Goal: Task Accomplishment & Management: Complete application form

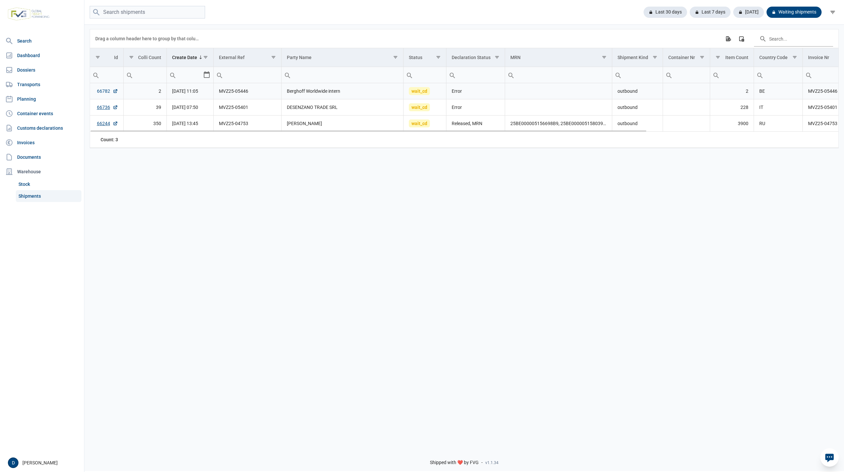
click at [103, 89] on link "66782" at bounding box center [107, 91] width 21 height 7
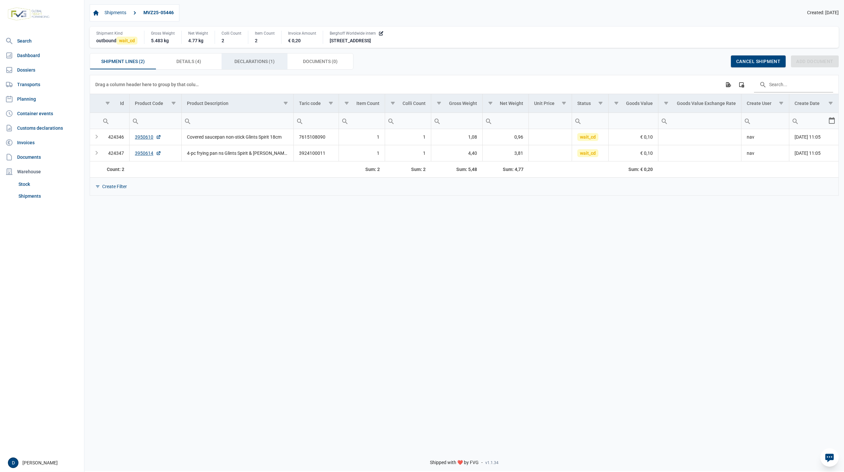
click at [248, 58] on span "Declarations (1) Declarations (1)" at bounding box center [254, 61] width 40 height 8
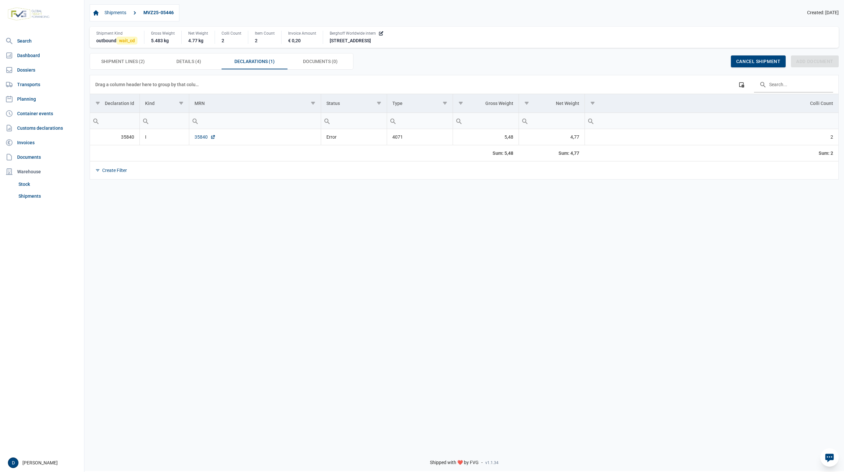
click at [201, 139] on link "35840" at bounding box center [205, 137] width 21 height 7
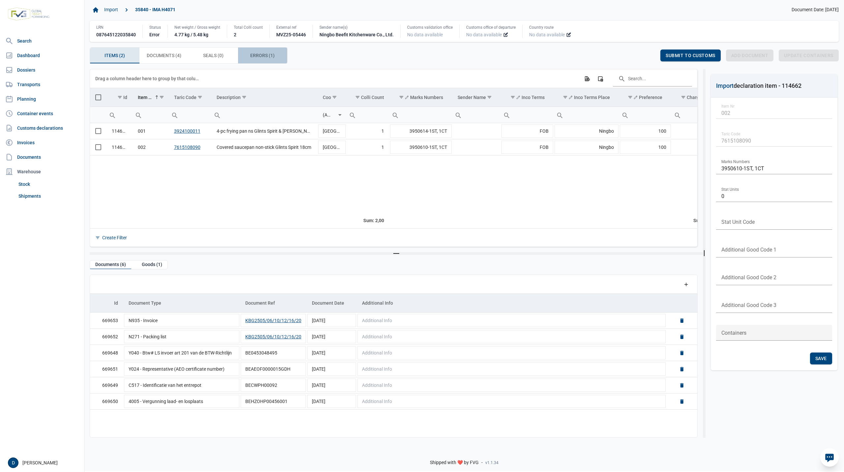
click at [255, 56] on span "Errors (1) Errors (1)" at bounding box center [262, 55] width 24 height 8
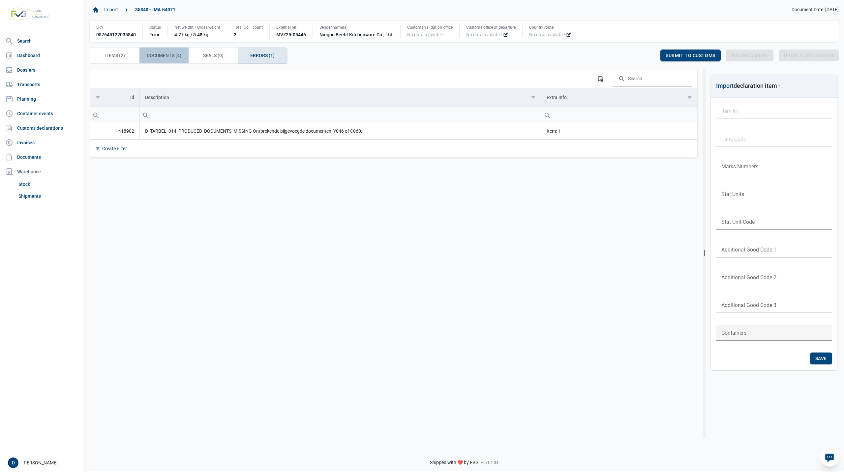
click at [168, 50] on div "Documents (4) Documents (4)" at bounding box center [163, 55] width 49 height 16
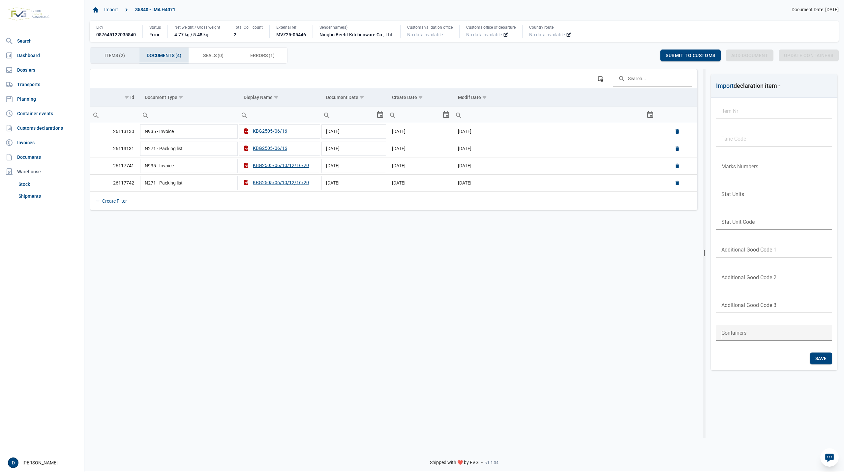
click at [112, 57] on span "Items (2) Items (2)" at bounding box center [115, 55] width 20 height 8
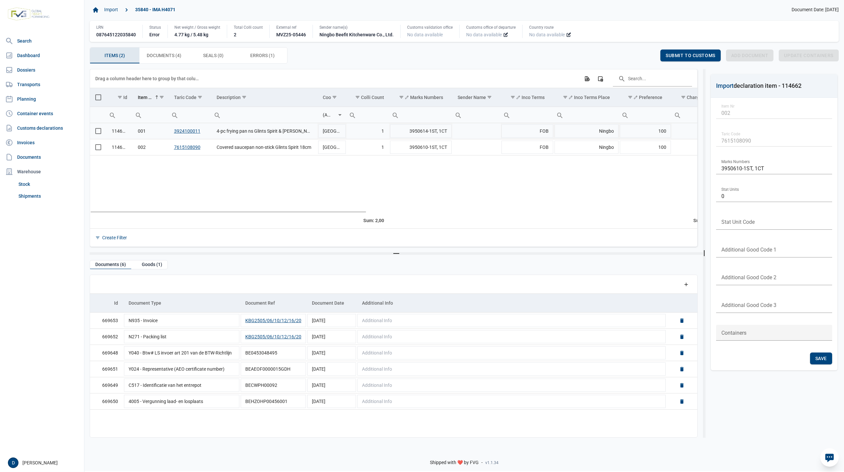
click at [97, 131] on span "Select row" at bounding box center [98, 131] width 6 height 6
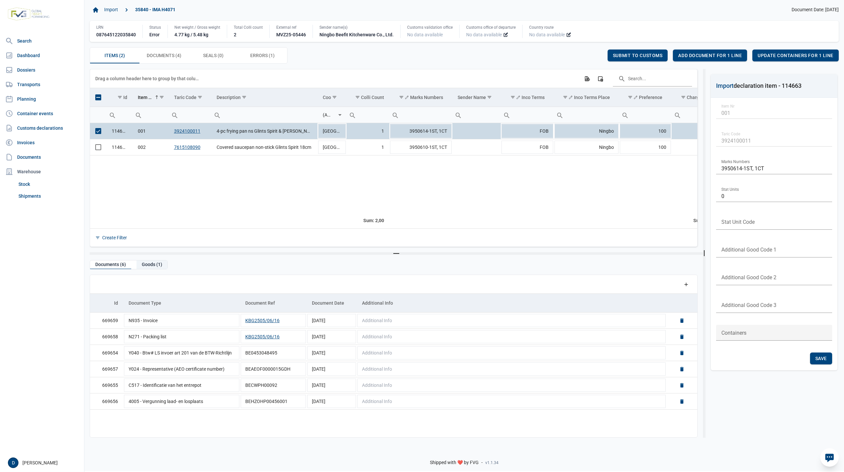
click at [147, 263] on div "Goods (1)" at bounding box center [152, 264] width 31 height 9
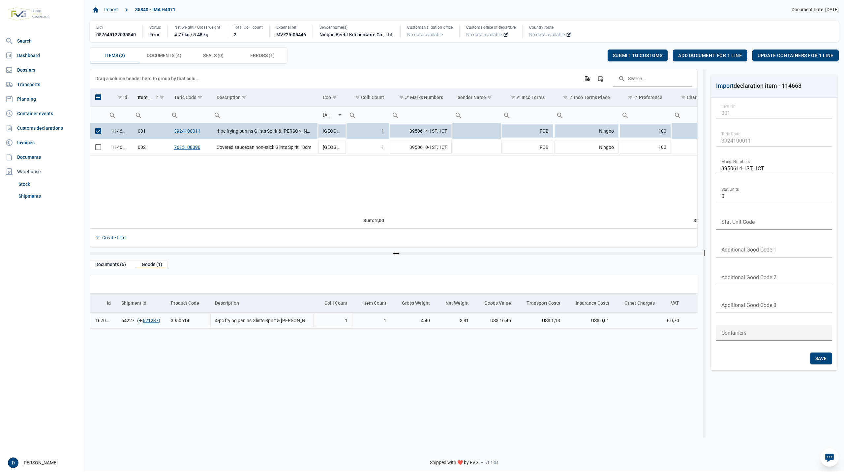
click at [150, 326] on td "64227 ( 621237 )" at bounding box center [140, 320] width 49 height 16
click at [149, 323] on link "621237" at bounding box center [151, 320] width 16 height 7
click at [730, 57] on span "Add document for 1 line" at bounding box center [710, 55] width 64 height 5
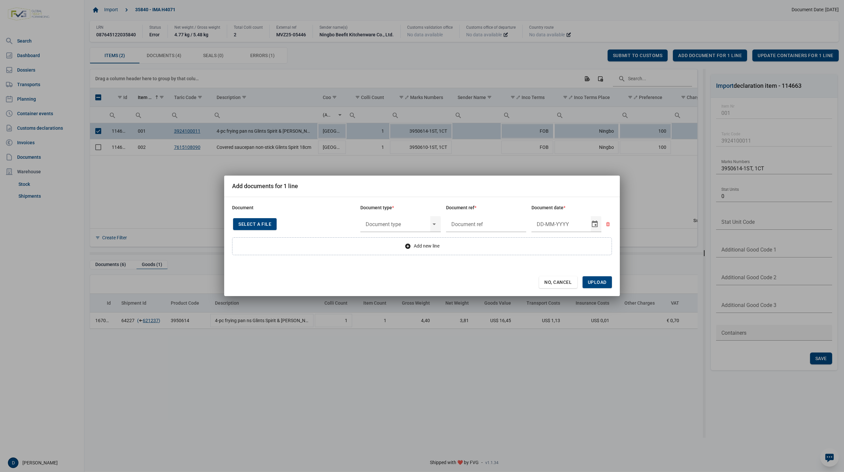
click at [259, 222] on span "Select a file" at bounding box center [254, 223] width 33 height 5
type input "CHEDD.BE.2025.0002214"
click at [404, 224] on input "text" at bounding box center [395, 223] width 70 height 17
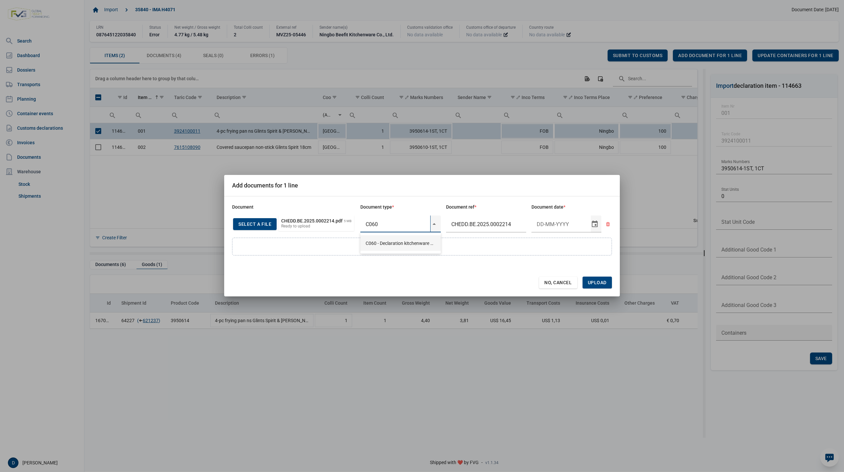
click at [400, 241] on div "C060 - Declaration kitchenware ex CN of HK 284/2011" at bounding box center [400, 242] width 80 height 15
type input "C060 - Declaration kitchenware ex CN of HK 284/2011"
click at [545, 226] on input "Document date" at bounding box center [561, 223] width 59 height 17
type input "27-5-2025"
click at [601, 284] on span "Upload" at bounding box center [597, 282] width 19 height 5
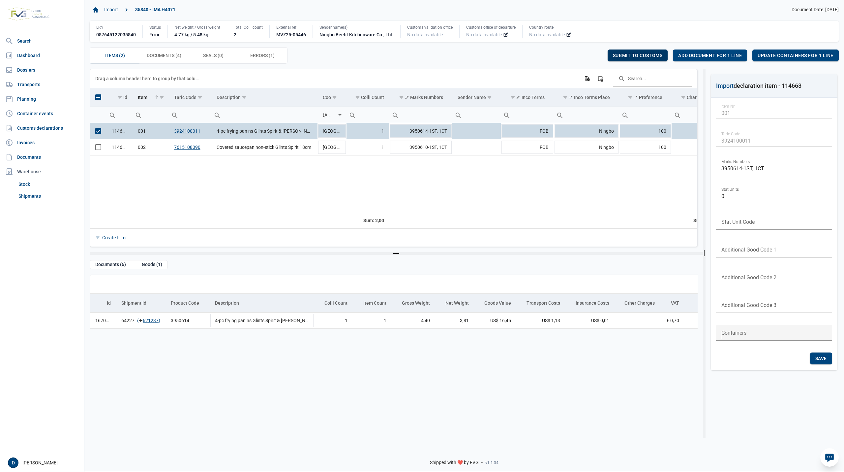
click at [653, 54] on span "Submit to customs" at bounding box center [638, 55] width 50 height 5
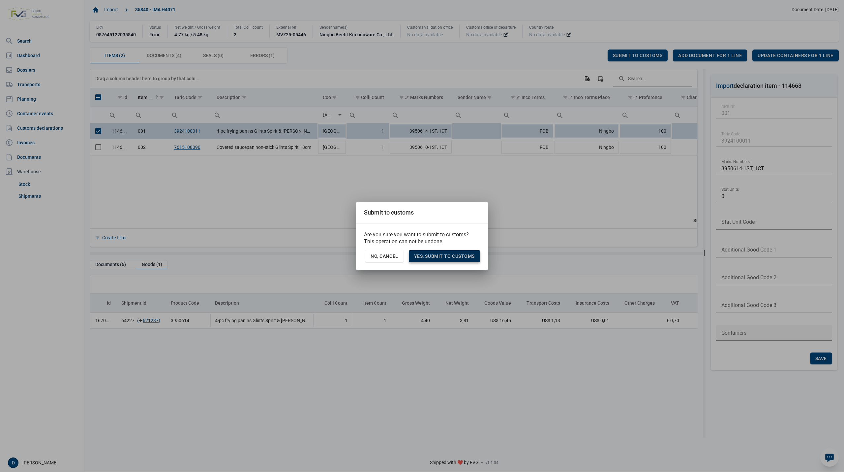
click at [445, 253] on span "Yes, Submit to customs" at bounding box center [444, 255] width 61 height 5
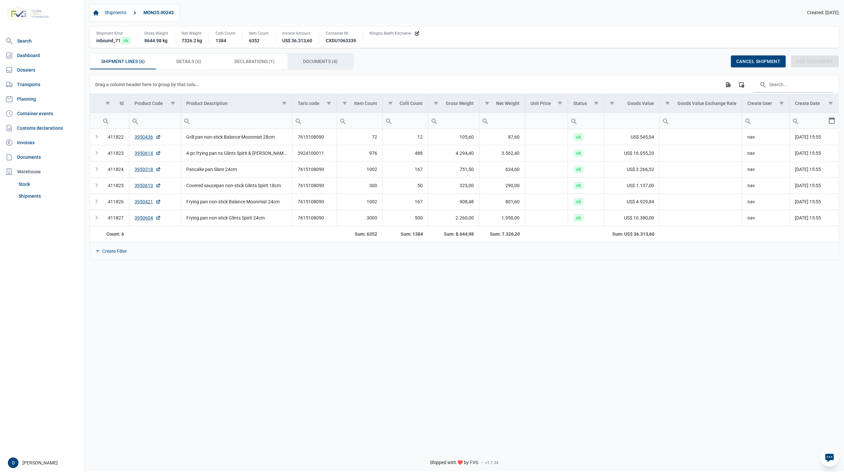
click at [317, 60] on span "Documents (4) Documents (4)" at bounding box center [320, 61] width 35 height 8
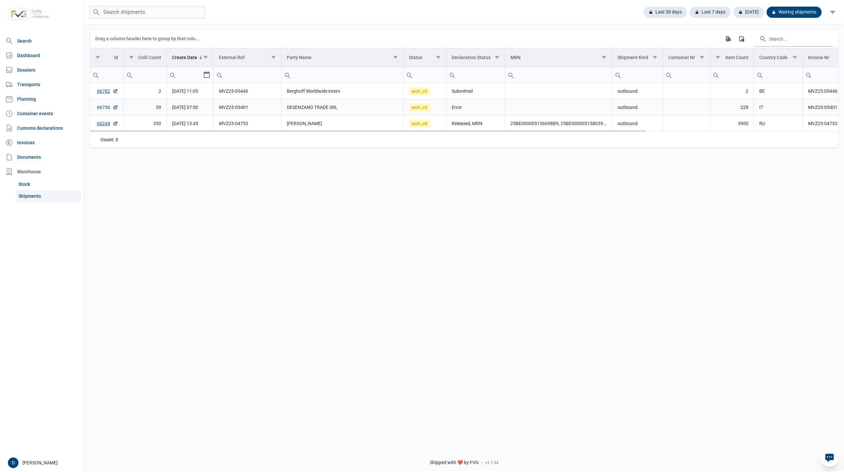
click at [102, 106] on link "66736" at bounding box center [107, 107] width 21 height 7
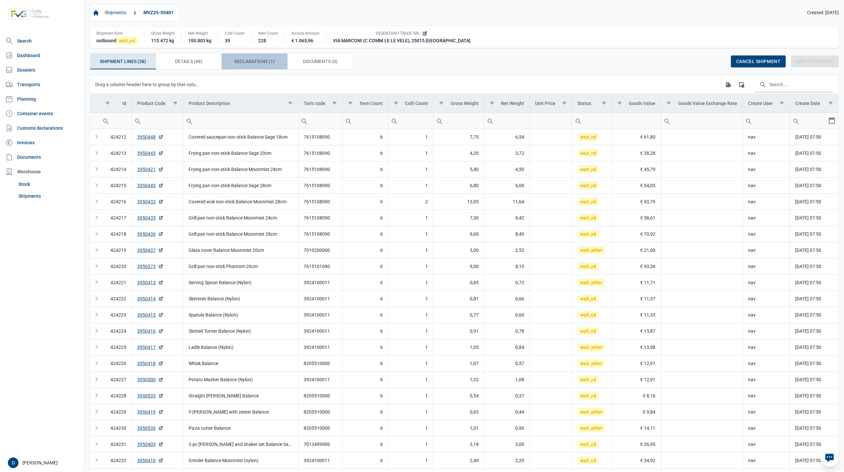
click at [264, 61] on span "Declarations (1) Declarations (1)" at bounding box center [254, 61] width 40 height 8
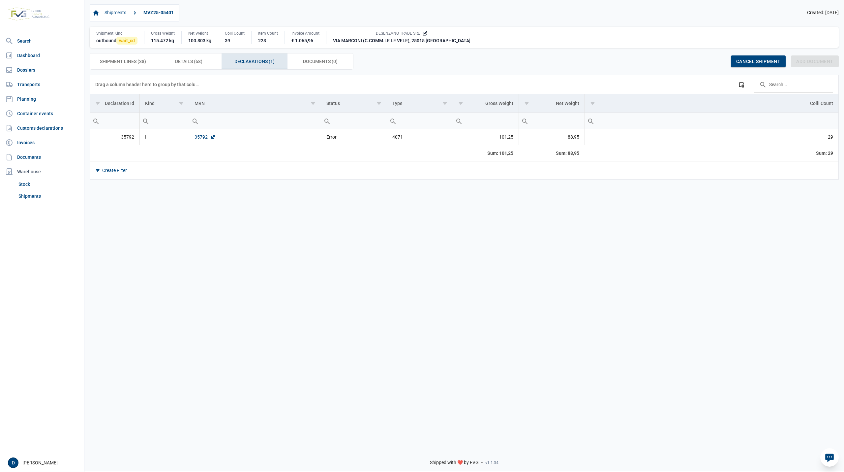
click at [201, 138] on link "35792" at bounding box center [205, 137] width 21 height 7
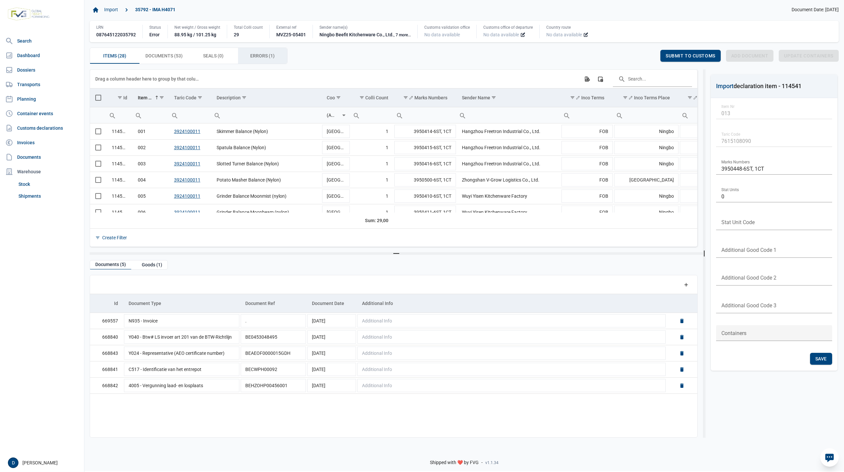
click at [264, 53] on span "Errors (1) Errors (1)" at bounding box center [262, 56] width 24 height 8
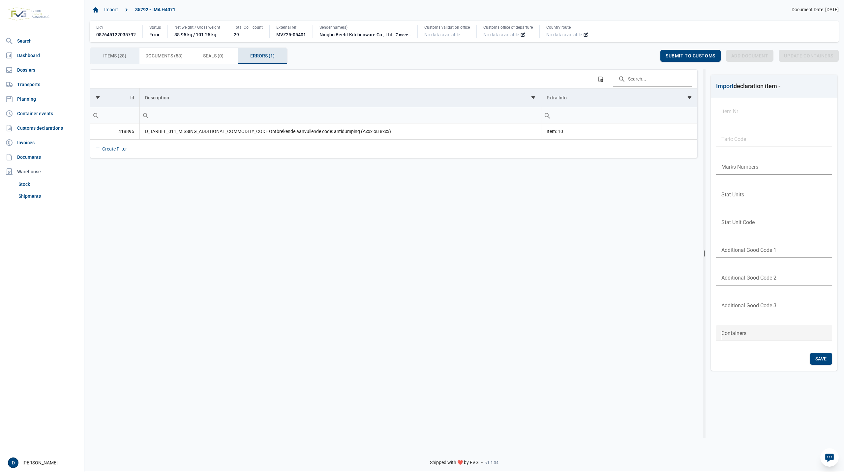
click at [120, 53] on span "Items (28) Items (28)" at bounding box center [114, 56] width 23 height 8
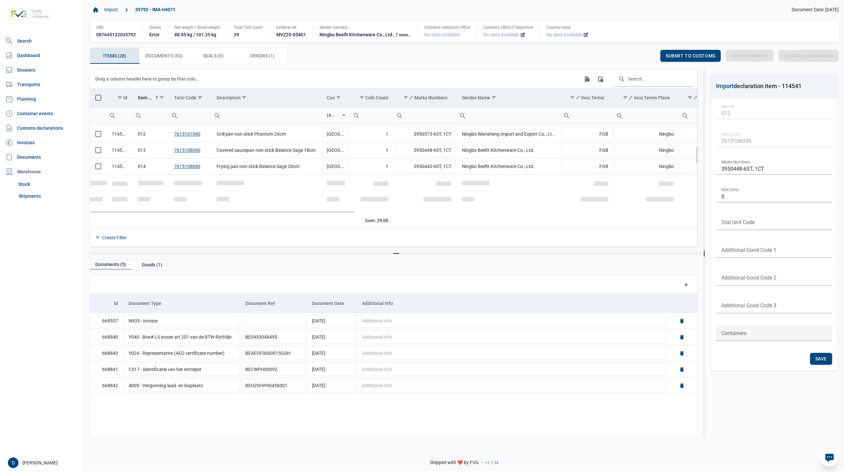
scroll to position [117, 0]
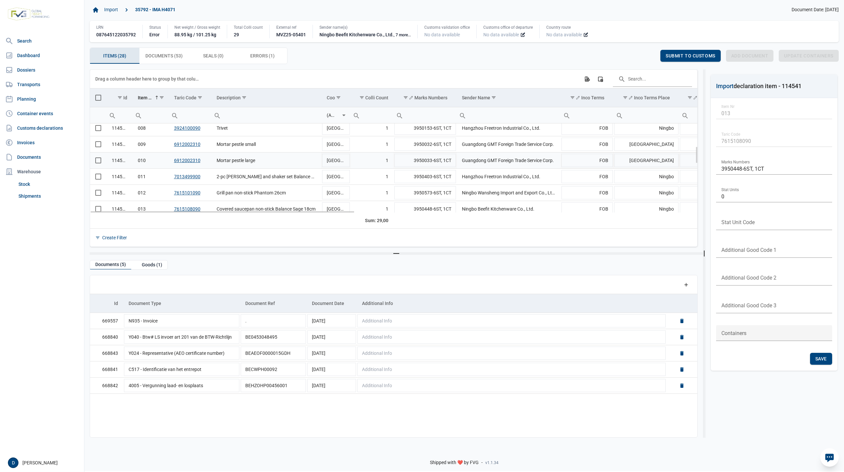
click at [101, 161] on span "Select row" at bounding box center [98, 160] width 6 height 6
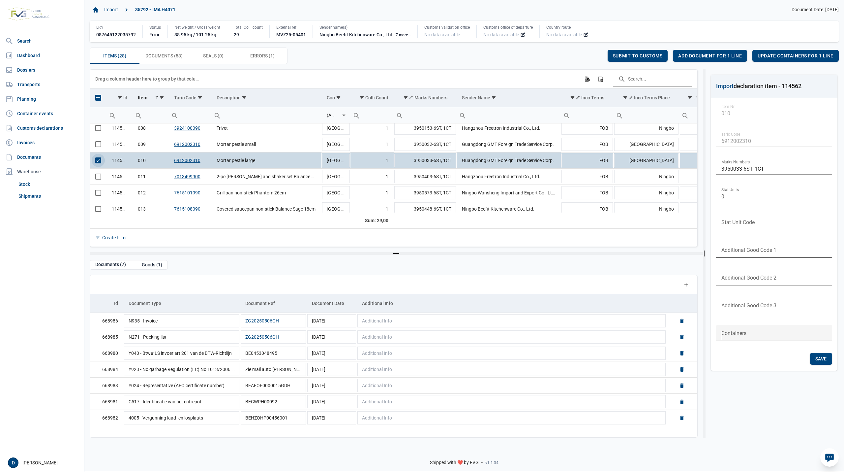
click at [755, 248] on input "text" at bounding box center [774, 250] width 116 height 16
type input "B999"
click at [825, 358] on span "Save" at bounding box center [822, 358] width 12 height 5
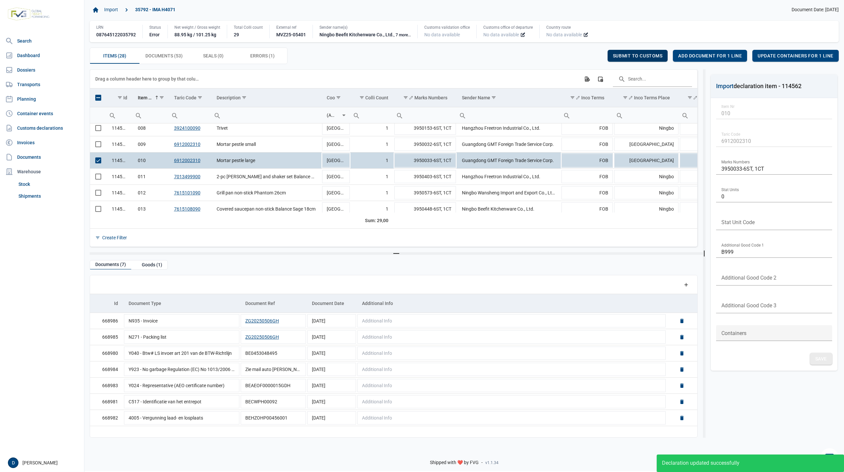
click at [643, 50] on div "Submit to customs" at bounding box center [638, 56] width 60 height 12
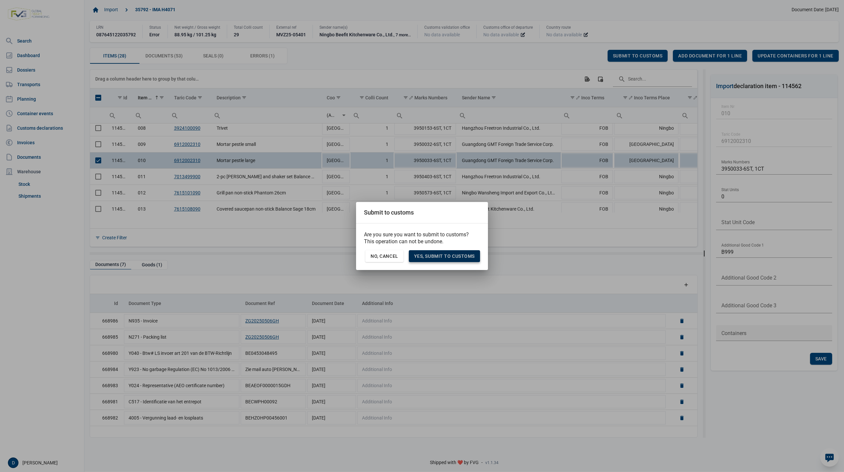
click at [442, 256] on span "Yes, Submit to customs" at bounding box center [444, 255] width 61 height 5
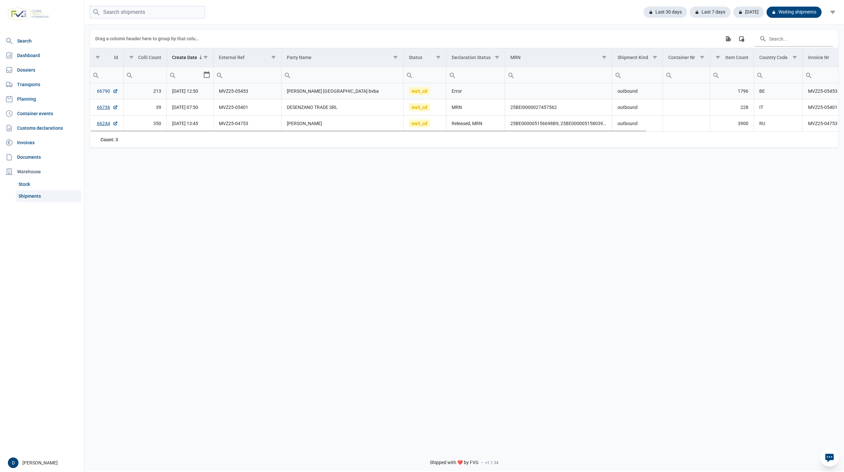
click at [101, 90] on link "66790" at bounding box center [107, 91] width 21 height 7
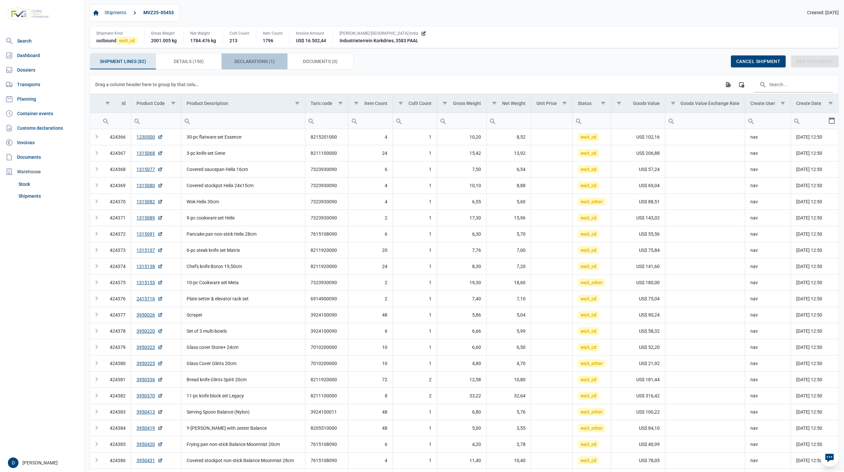
click at [255, 64] on span "Declarations (1) Declarations (1)" at bounding box center [254, 61] width 40 height 8
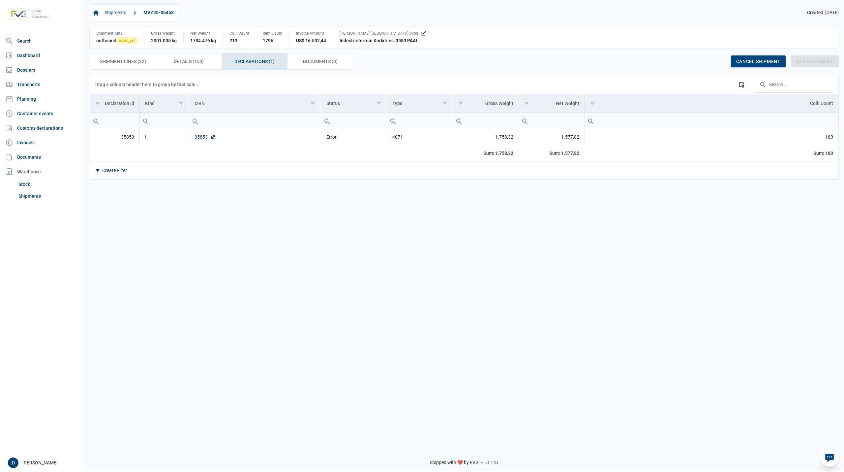
click at [202, 139] on link "35853" at bounding box center [205, 137] width 21 height 7
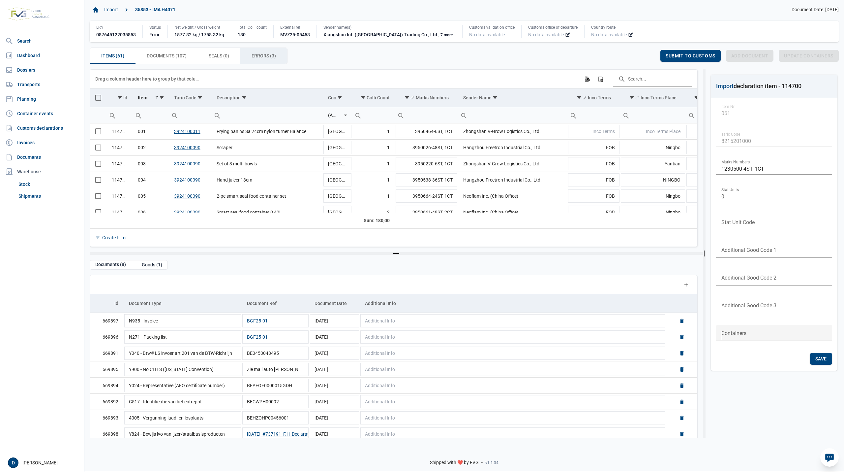
click at [263, 56] on span "Errors (3) Errors (3)" at bounding box center [264, 56] width 24 height 8
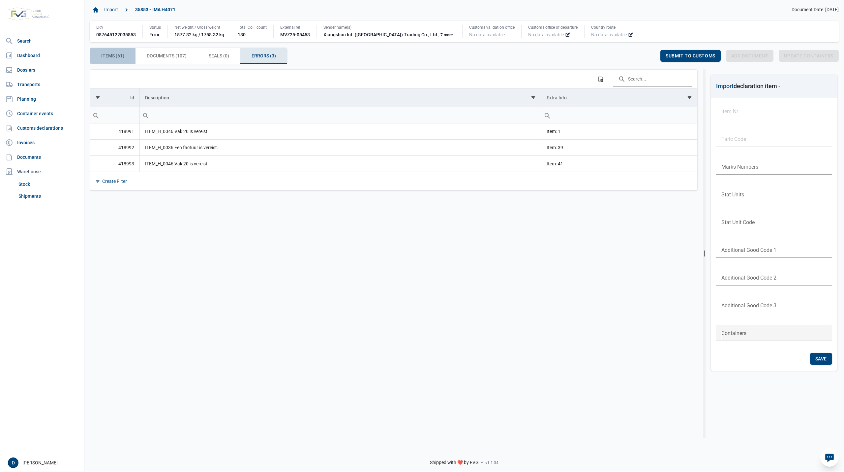
click at [121, 60] on span "Items (61) Items (61)" at bounding box center [112, 56] width 23 height 8
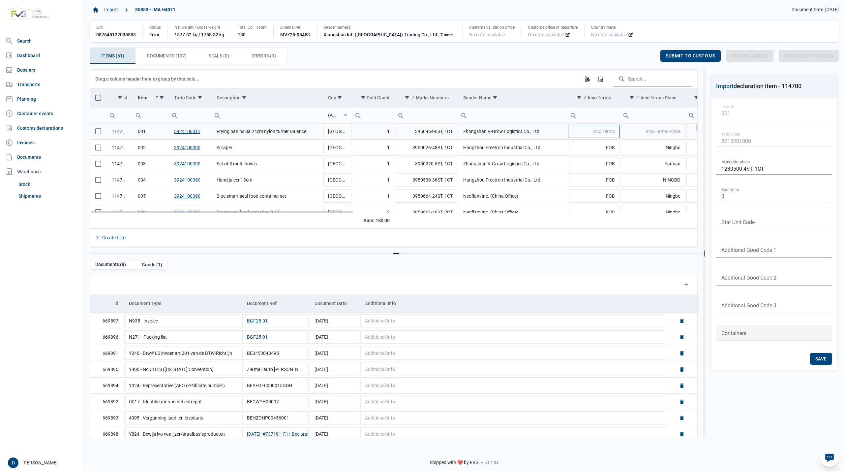
click at [606, 133] on span "Inco Terms" at bounding box center [604, 131] width 22 height 5
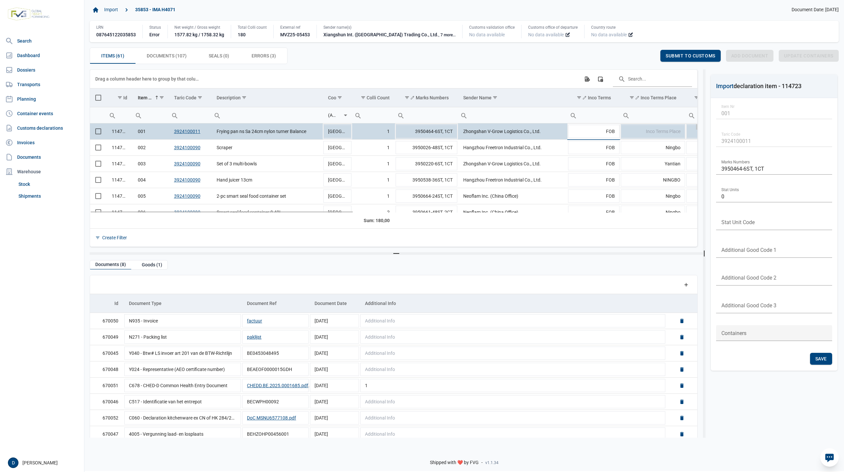
type input "FOB"
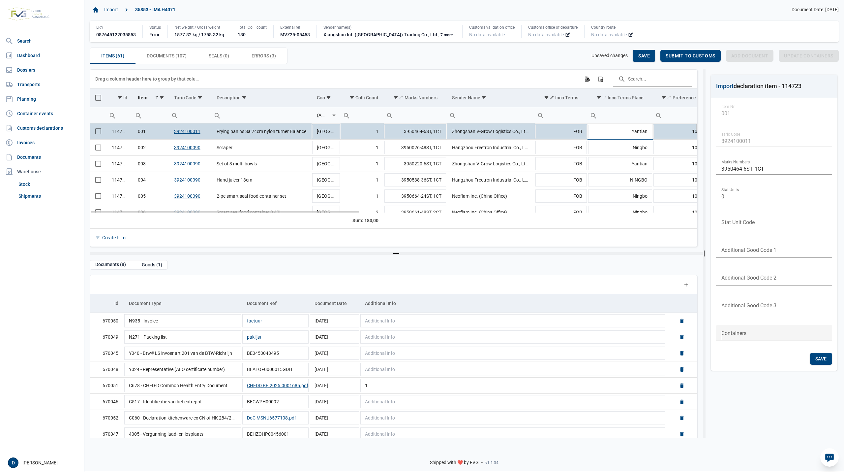
type input "Yantian"
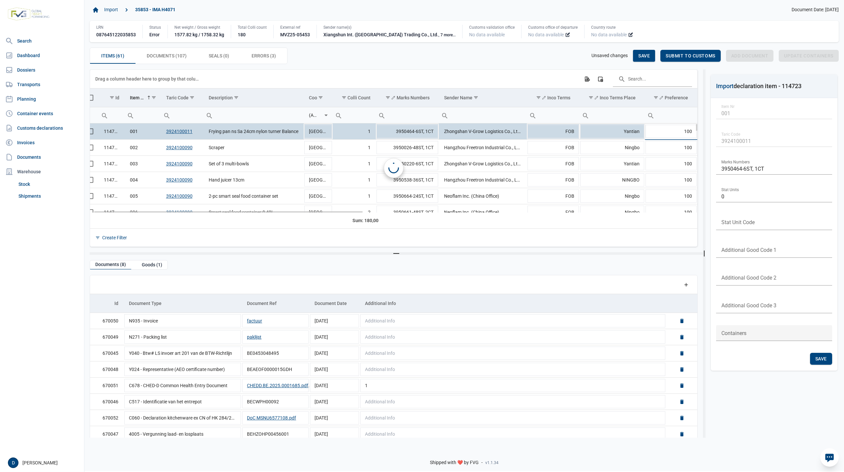
scroll to position [0, 8]
click at [644, 54] on span "Save" at bounding box center [644, 55] width 12 height 5
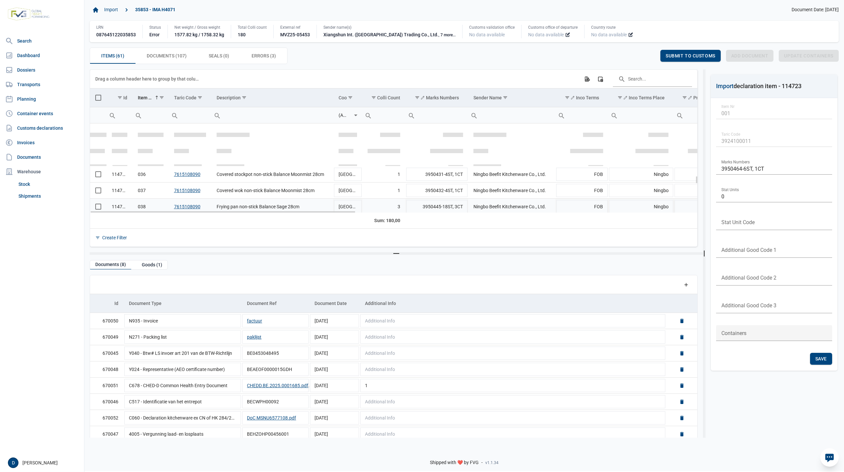
scroll to position [585, 0]
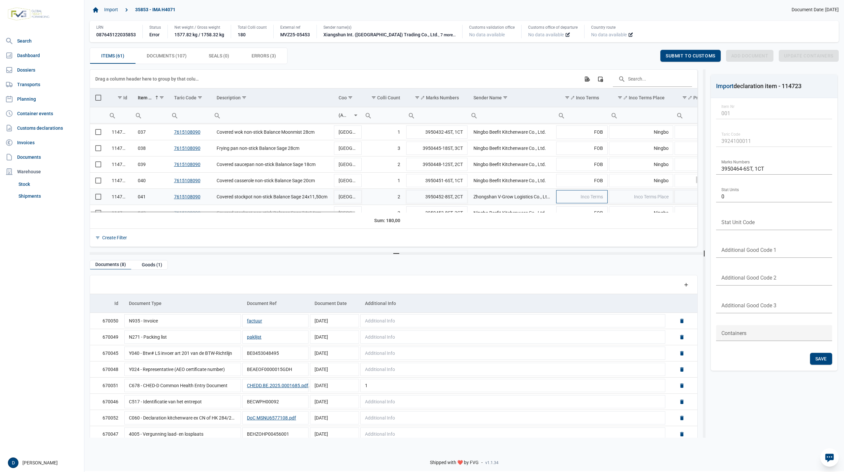
click at [589, 199] on span "Inco Terms" at bounding box center [592, 196] width 22 height 5
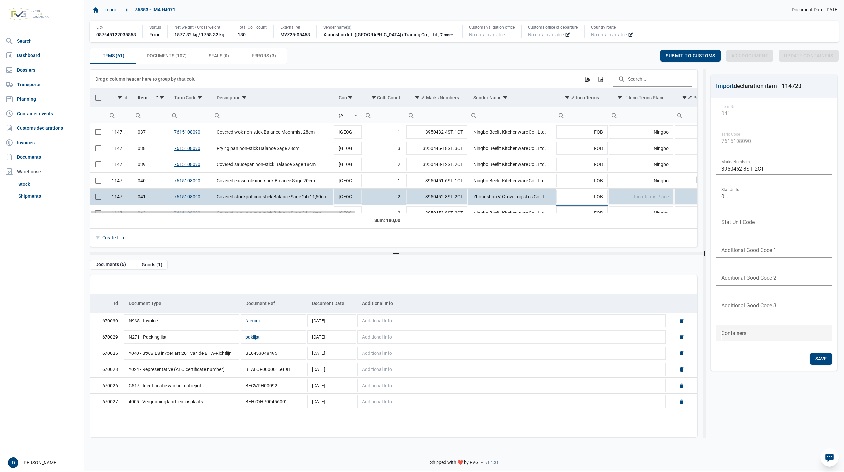
type input "FOB"
type input "Yantian"
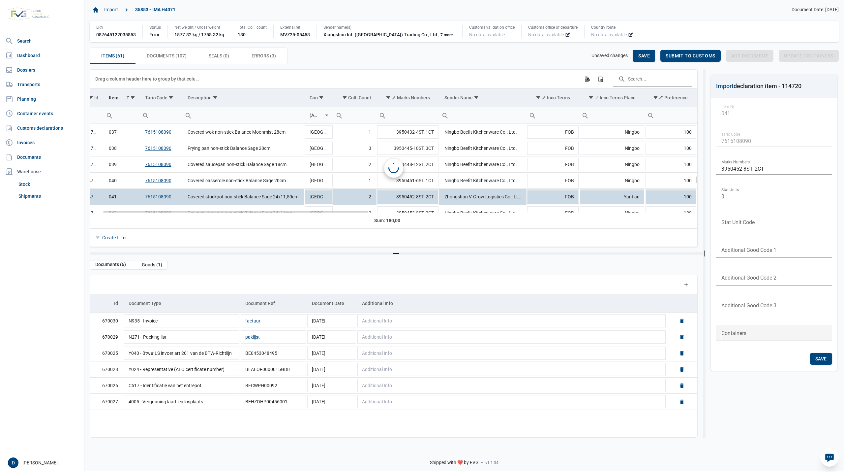
scroll to position [0, 29]
click at [640, 52] on div "Save" at bounding box center [644, 56] width 22 height 12
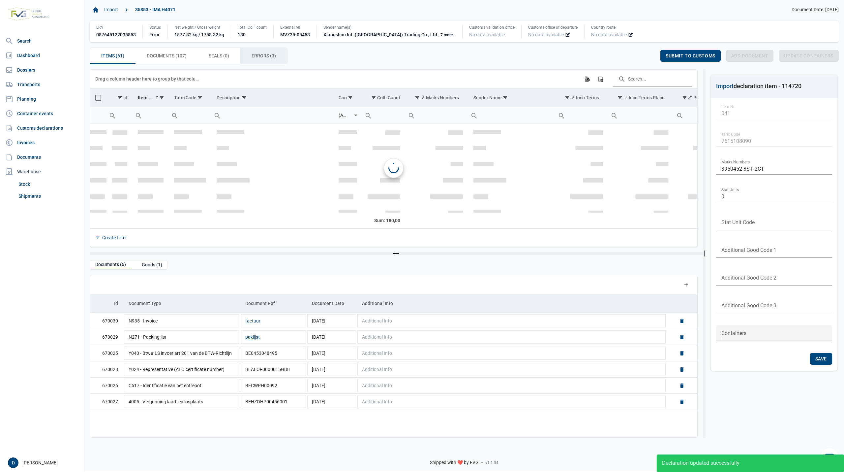
scroll to position [650, 0]
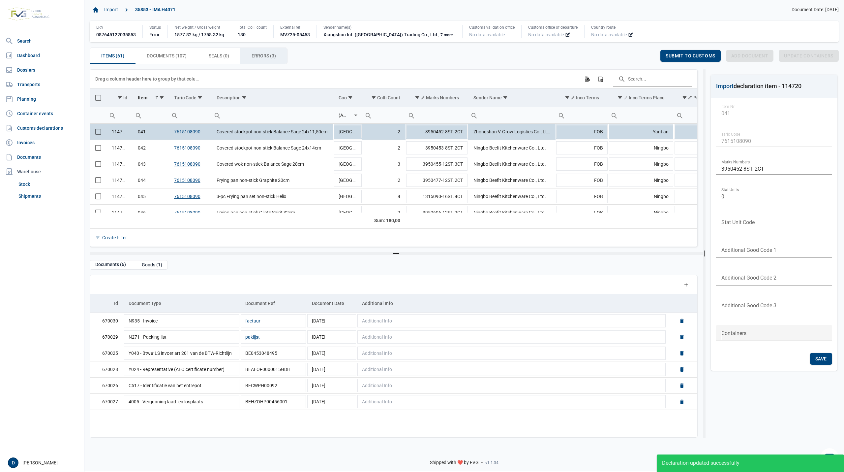
click at [257, 53] on span "Errors (3) Errors (3)" at bounding box center [264, 56] width 24 height 8
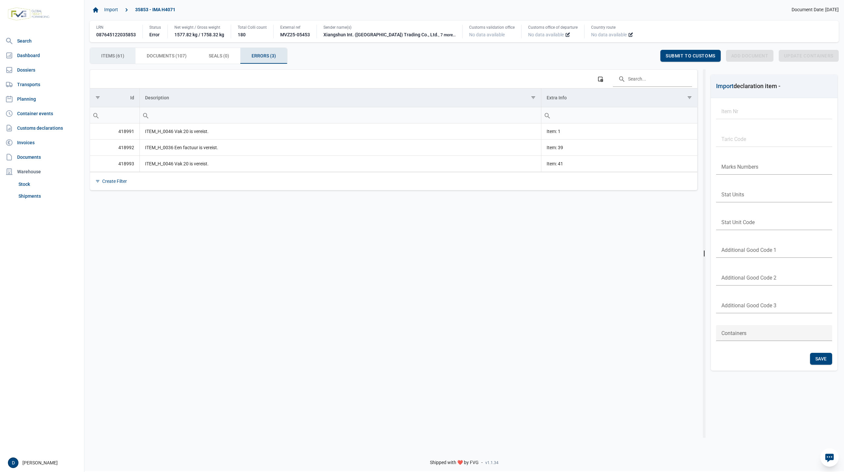
click at [109, 54] on span "Items (61) Items (61)" at bounding box center [112, 56] width 23 height 8
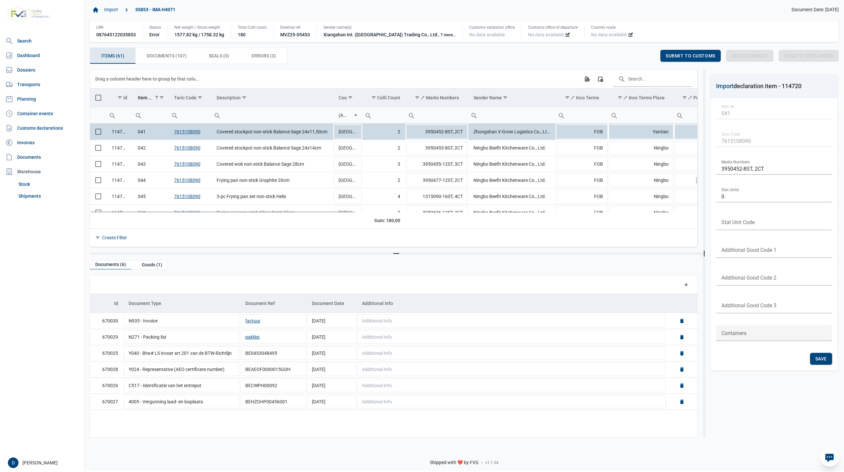
scroll to position [591, 0]
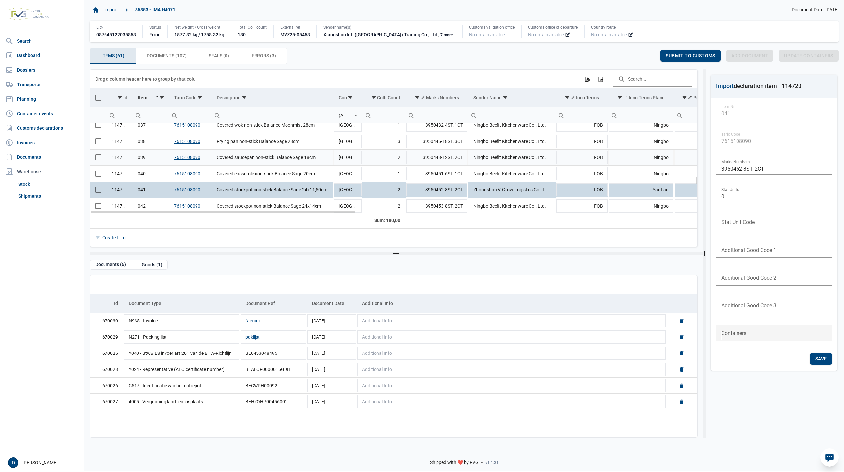
click at [99, 159] on span "Select row" at bounding box center [98, 157] width 6 height 6
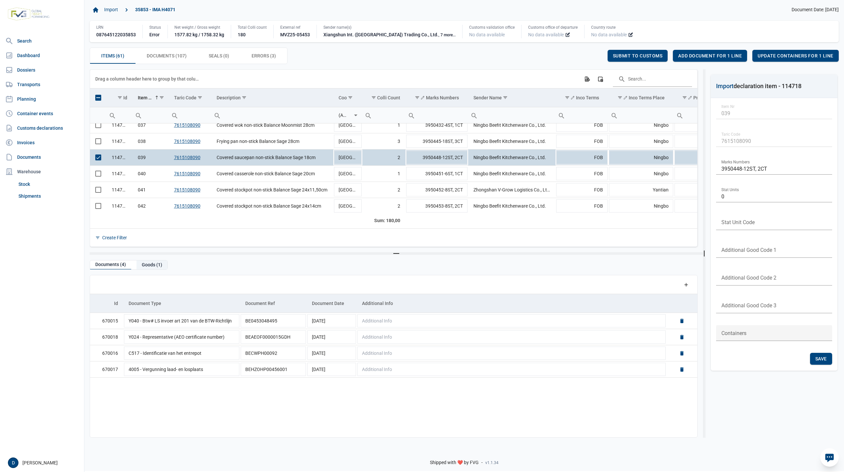
click at [155, 265] on div "Goods (1)" at bounding box center [152, 264] width 31 height 9
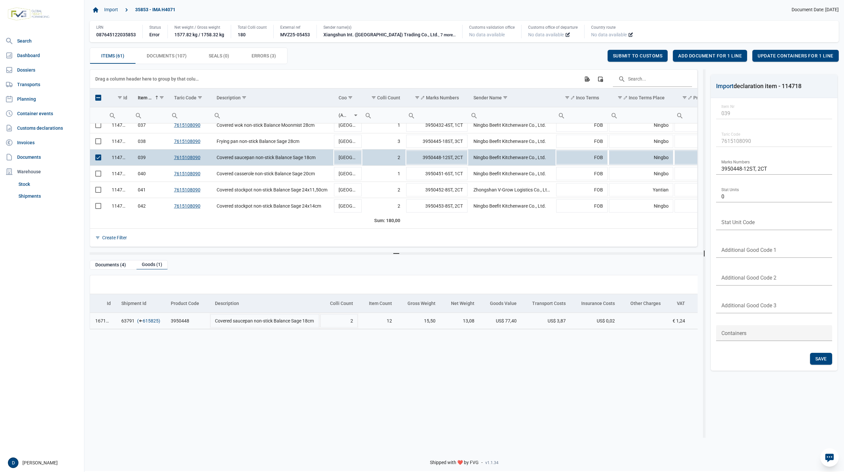
click at [146, 321] on link "615825" at bounding box center [151, 320] width 16 height 7
click at [711, 52] on div "Add document for 1 line" at bounding box center [710, 56] width 74 height 12
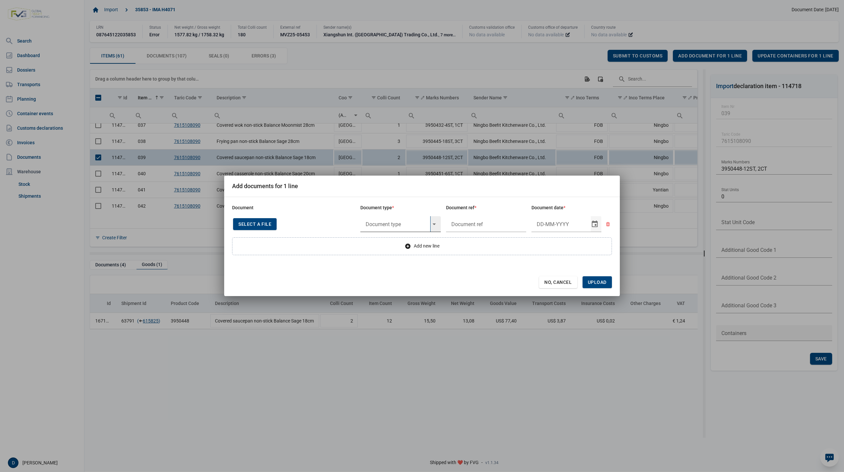
click at [402, 219] on input "text" at bounding box center [395, 224] width 70 height 16
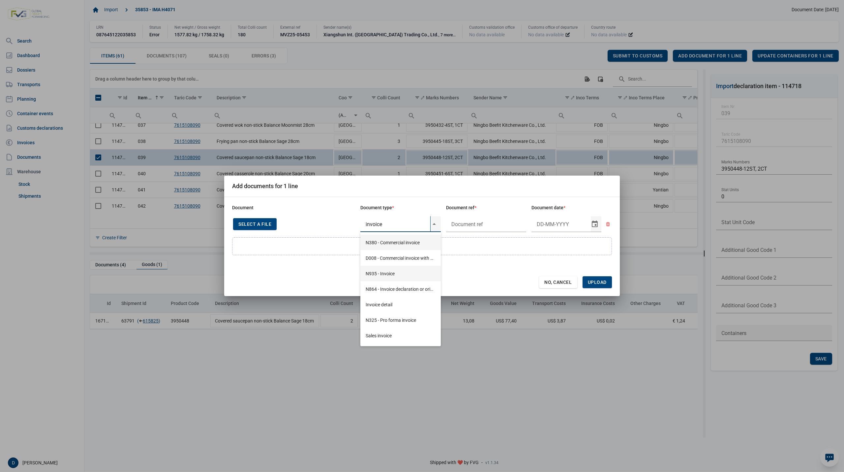
click at [388, 271] on div "N935 - Invoice" at bounding box center [400, 272] width 80 height 15
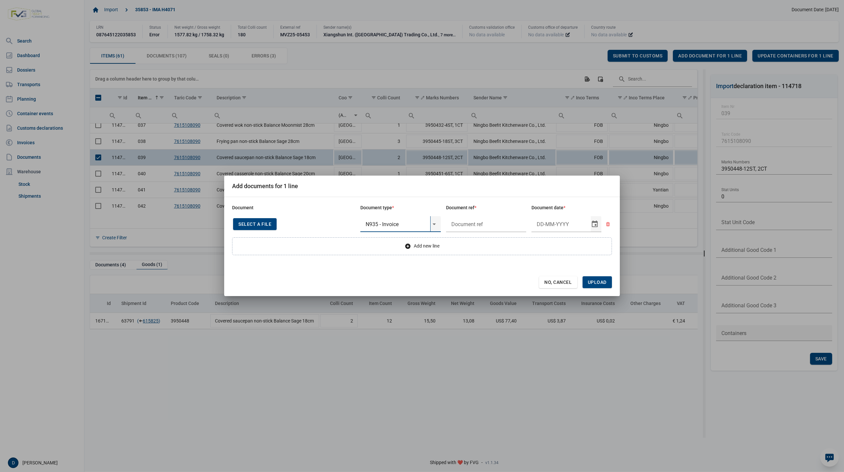
type input "N935 - Invoice"
click at [467, 218] on input "text" at bounding box center [486, 224] width 80 height 16
type input "."
type input "26-3-2025"
click at [596, 279] on span "Upload" at bounding box center [597, 282] width 29 height 12
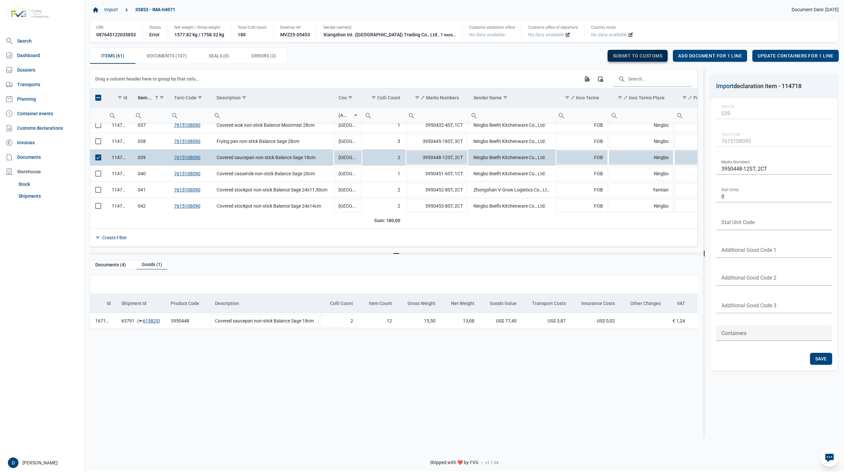
click at [653, 52] on div "Submit to customs" at bounding box center [638, 56] width 60 height 12
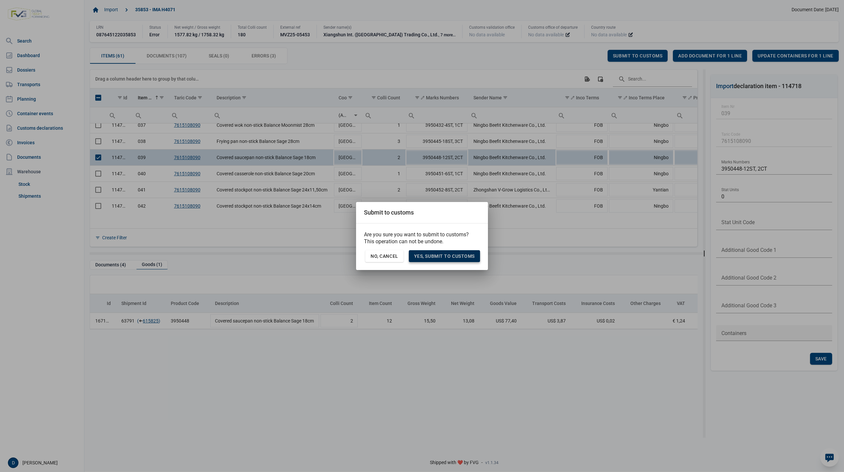
click at [431, 255] on span "Yes, Submit to customs" at bounding box center [444, 255] width 61 height 5
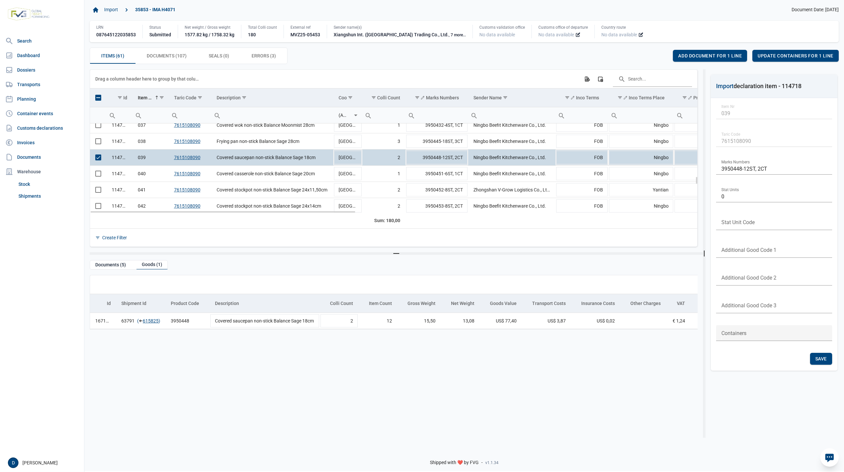
click at [95, 156] on span "Select row" at bounding box center [98, 157] width 6 height 6
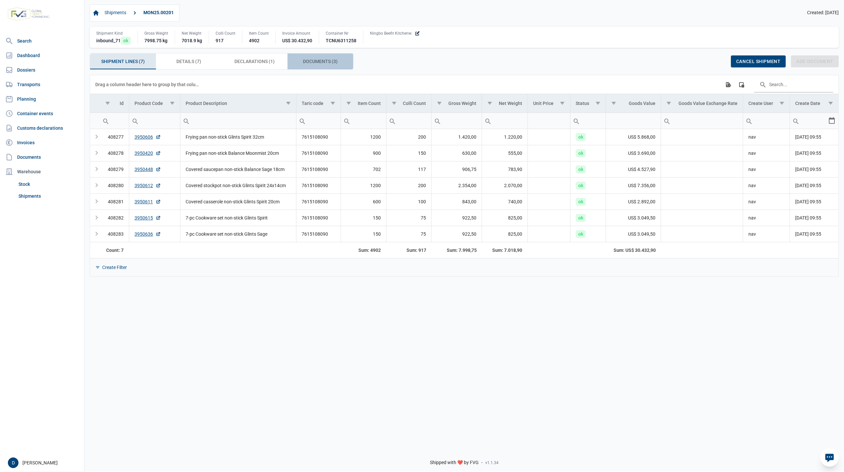
click at [314, 57] on div "Documents (3) Documents (3)" at bounding box center [321, 61] width 66 height 16
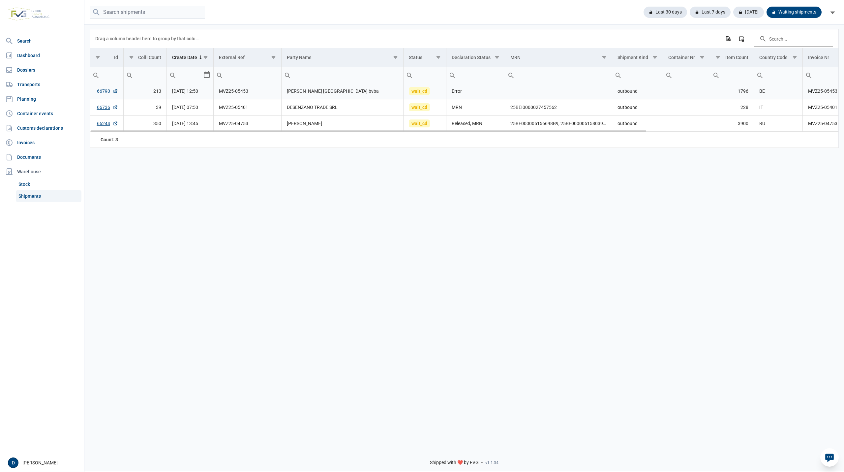
click at [102, 90] on link "66790" at bounding box center [107, 91] width 21 height 7
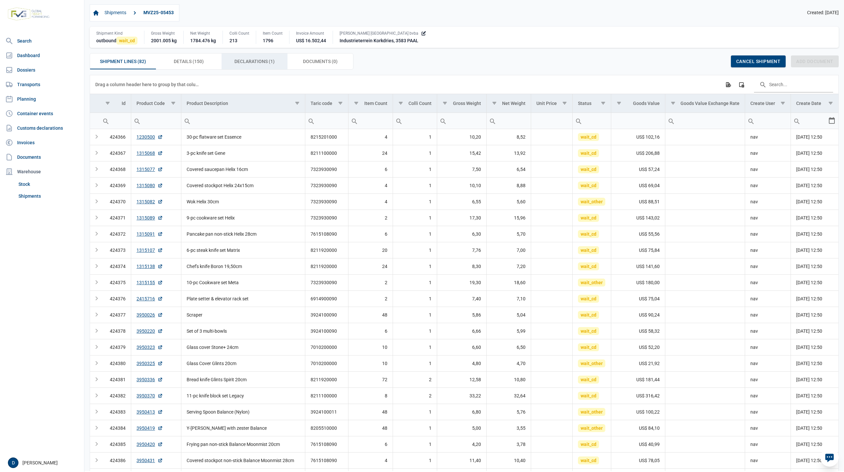
click at [252, 59] on span "Declarations (1) Declarations (1)" at bounding box center [254, 61] width 40 height 8
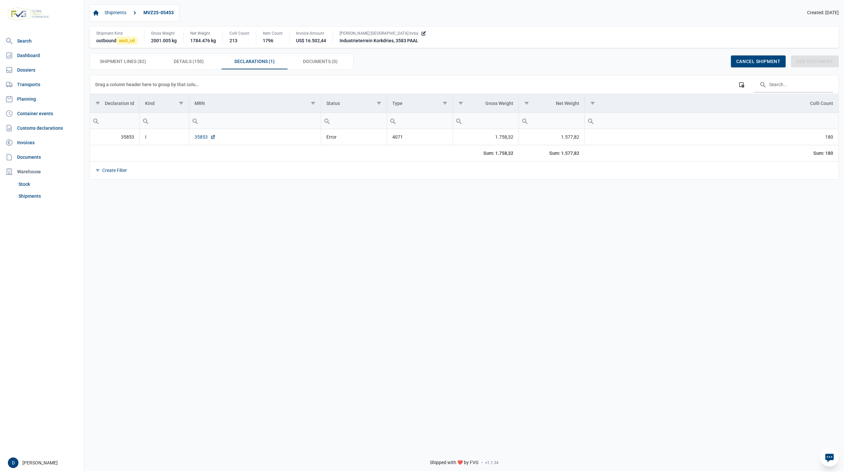
click at [199, 137] on link "35853" at bounding box center [205, 137] width 21 height 7
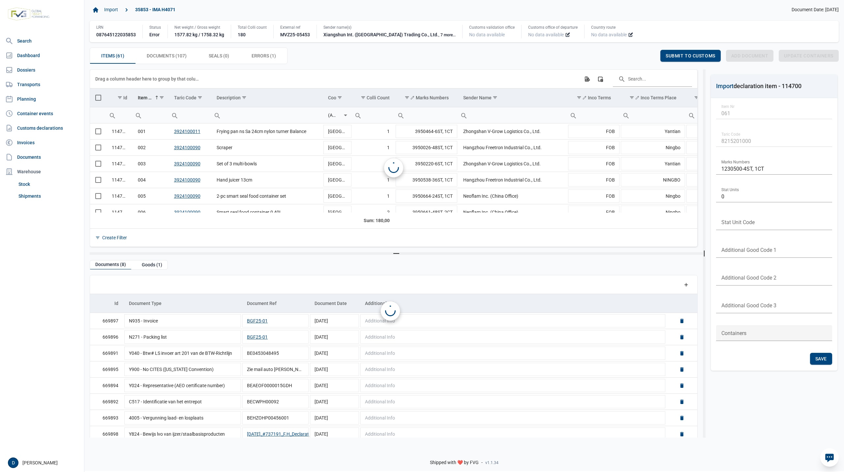
click at [261, 52] on span "Errors (1) Errors (1)" at bounding box center [264, 56] width 24 height 8
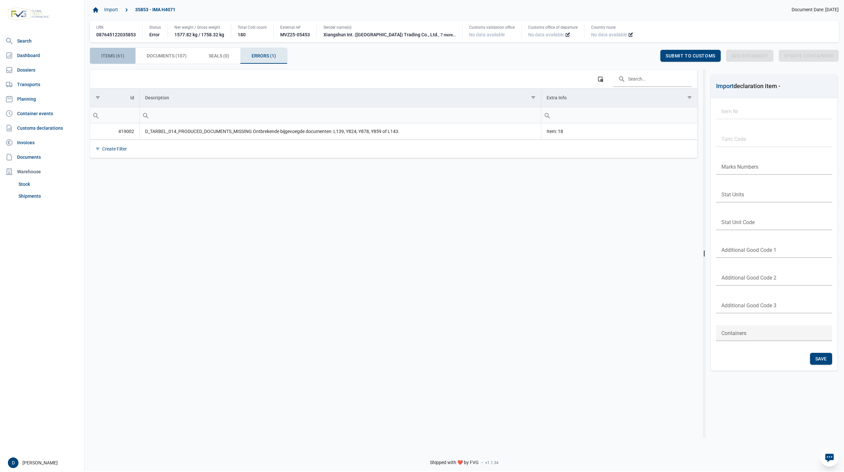
click at [115, 55] on span "Items (61) Items (61)" at bounding box center [112, 56] width 23 height 8
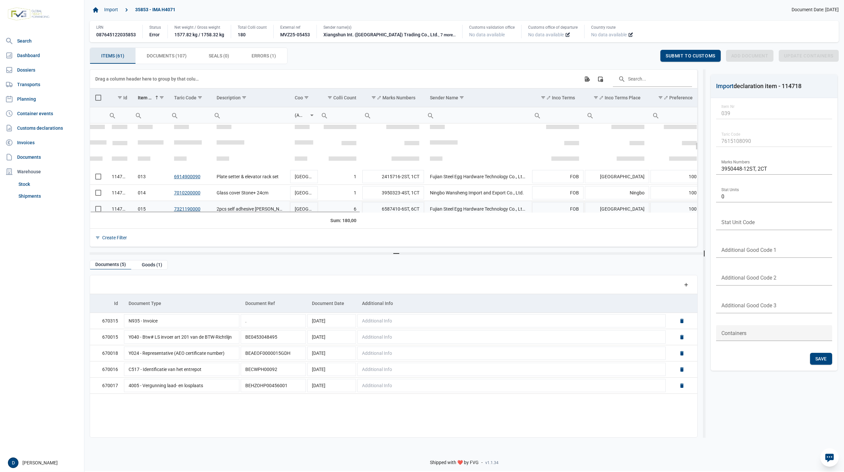
scroll to position [208, 0]
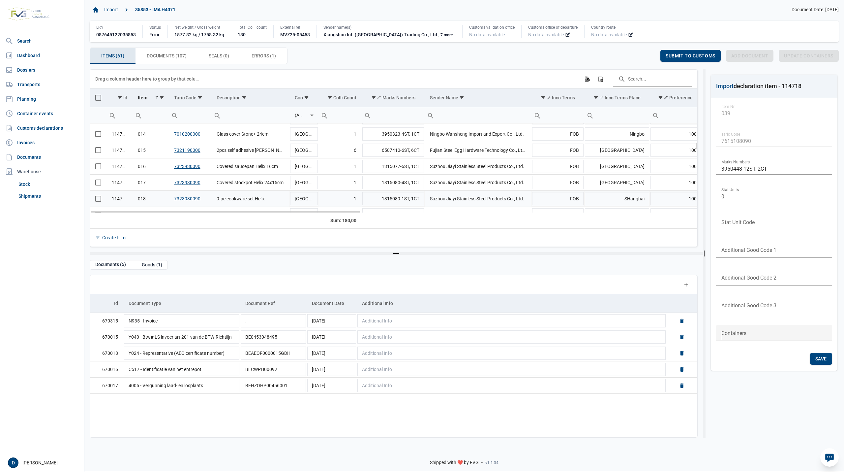
click at [98, 201] on span "Select row" at bounding box center [98, 199] width 6 height 6
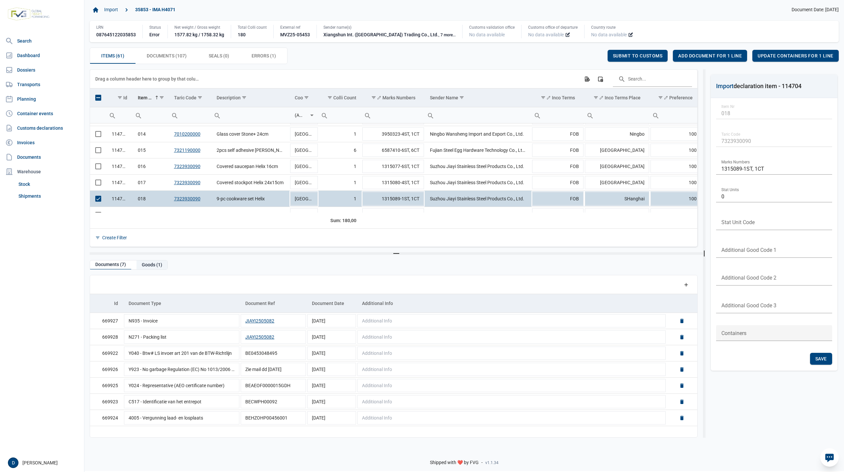
drag, startPoint x: 152, startPoint y: 265, endPoint x: 155, endPoint y: 268, distance: 3.7
click at [154, 268] on div "Goods (1)" at bounding box center [152, 264] width 31 height 9
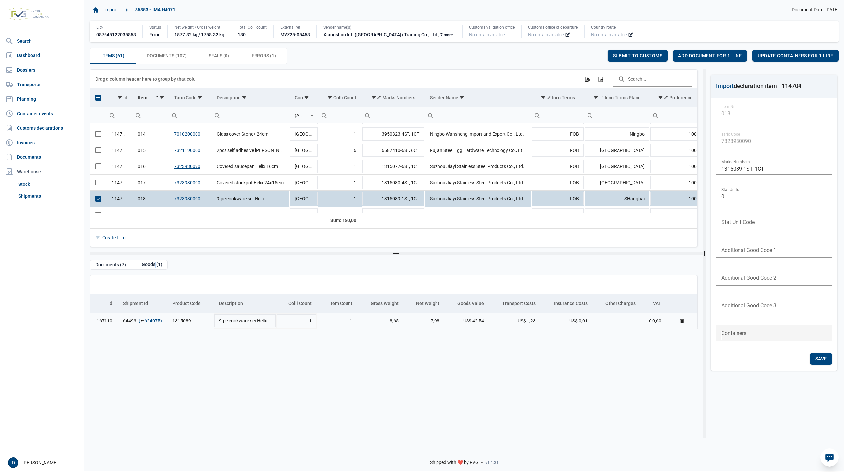
click at [153, 323] on link "624075" at bounding box center [152, 320] width 16 height 7
click at [706, 55] on span "Add document for 1 line" at bounding box center [710, 55] width 64 height 5
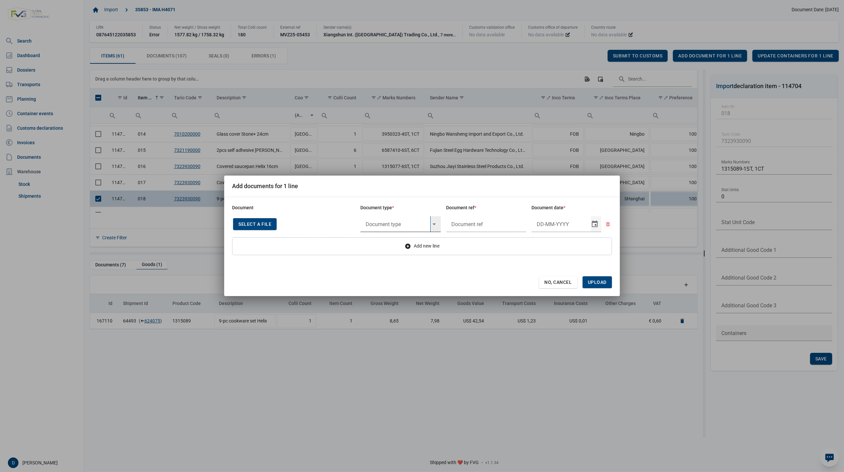
click at [382, 222] on input "text" at bounding box center [395, 224] width 70 height 16
click at [393, 241] on div "Y824 - Bewijs lvo van ijzer/staalbasisproducten" at bounding box center [400, 241] width 80 height 15
type input "Y824 - Bewijs lvo van ijzer/staalbasisproducten"
click at [481, 222] on input "text" at bounding box center [486, 224] width 80 height 16
type input "."
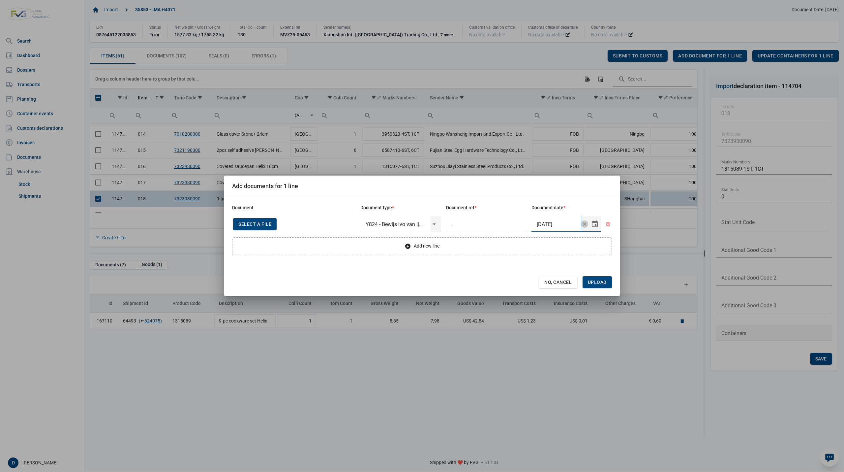
type input "13-5-2025"
click at [601, 280] on span "Upload" at bounding box center [597, 281] width 19 height 5
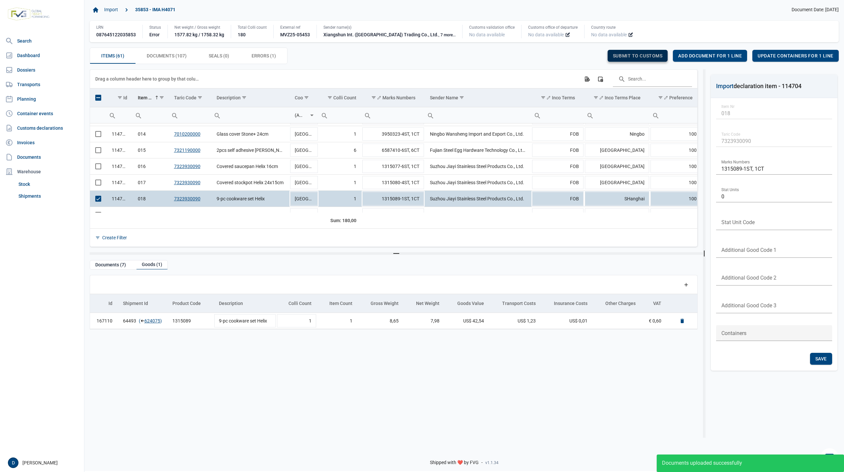
click at [628, 53] on span "Submit to customs" at bounding box center [638, 55] width 50 height 5
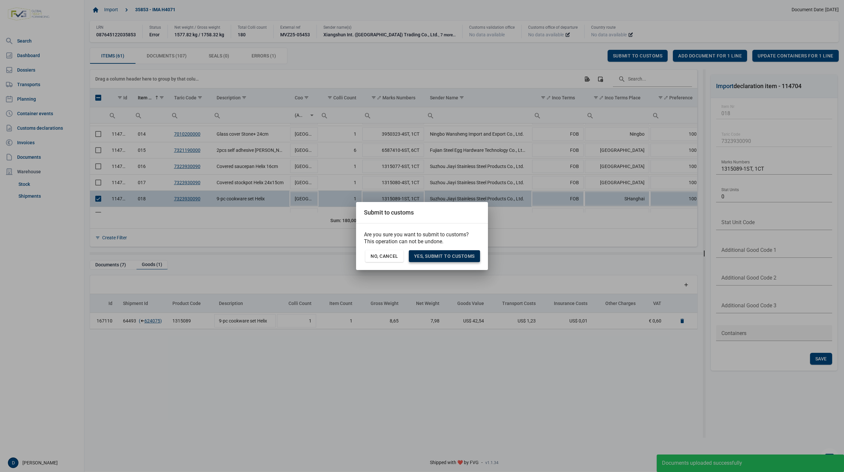
click at [436, 251] on div "Yes, Submit to customs" at bounding box center [444, 256] width 71 height 12
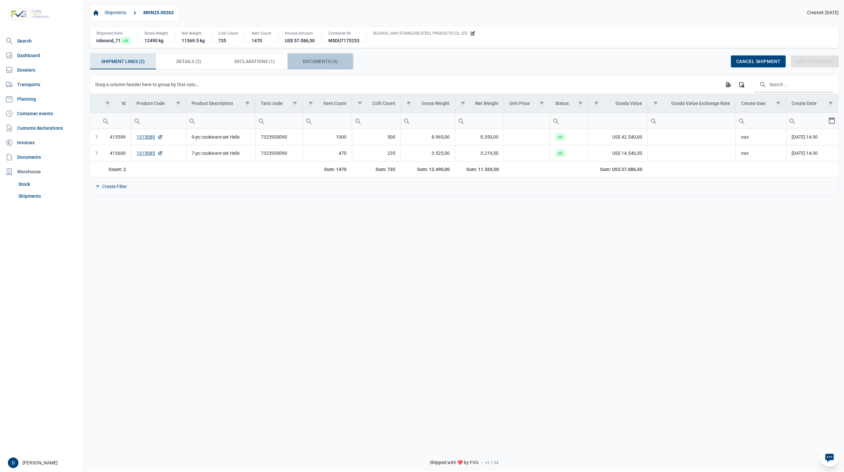
click at [317, 63] on span "Documents (4) Documents (4)" at bounding box center [320, 61] width 35 height 8
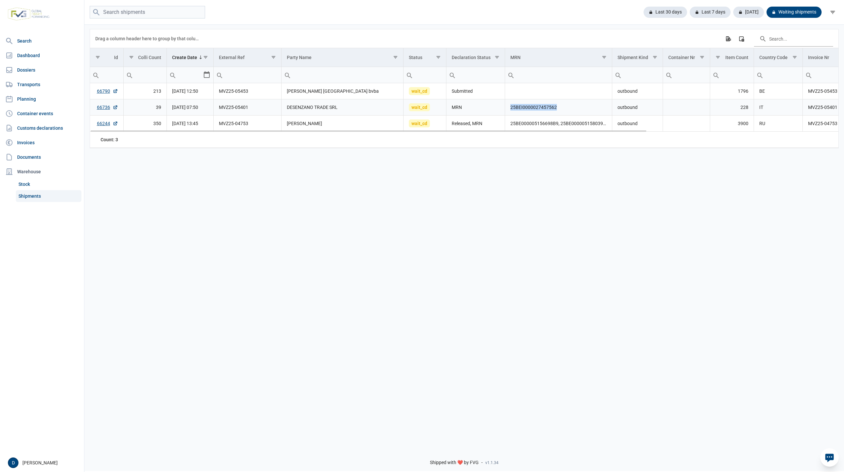
drag, startPoint x: 510, startPoint y: 110, endPoint x: 562, endPoint y: 113, distance: 51.6
click at [562, 113] on td "25BEI0000027457562" at bounding box center [558, 107] width 107 height 16
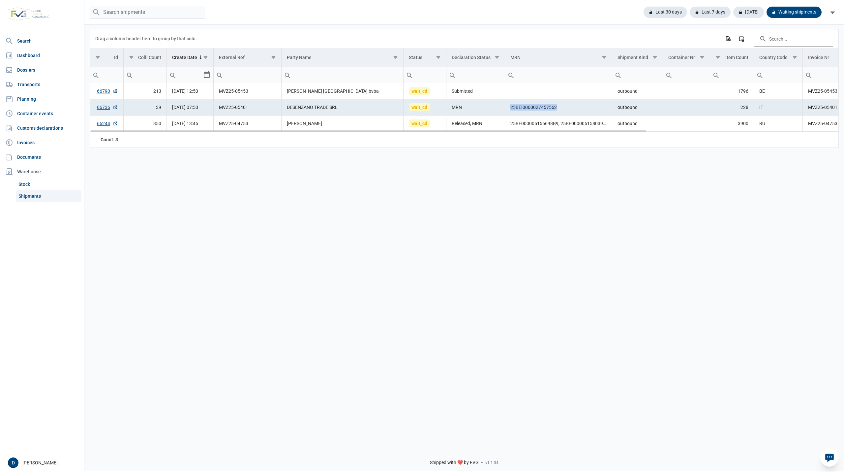
copy td "25BEI0000027457562"
